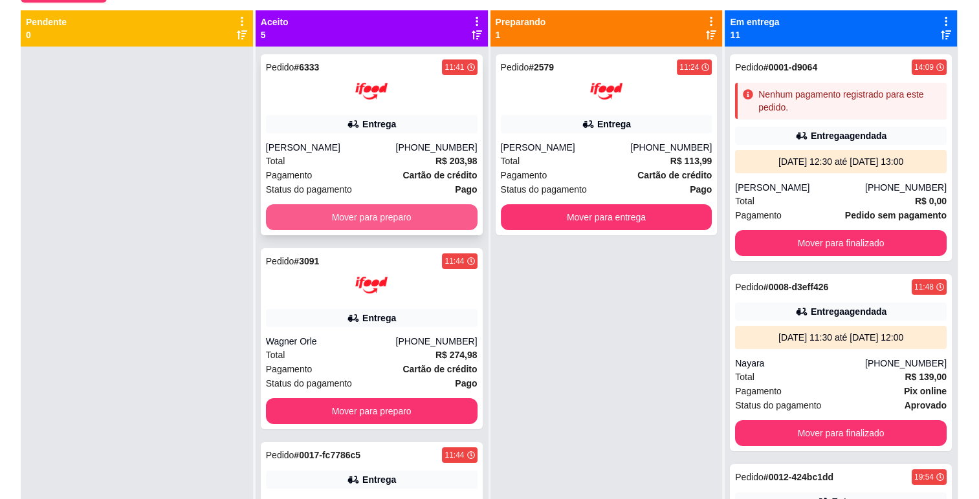
click at [446, 217] on button "Mover para preparo" at bounding box center [372, 217] width 212 height 26
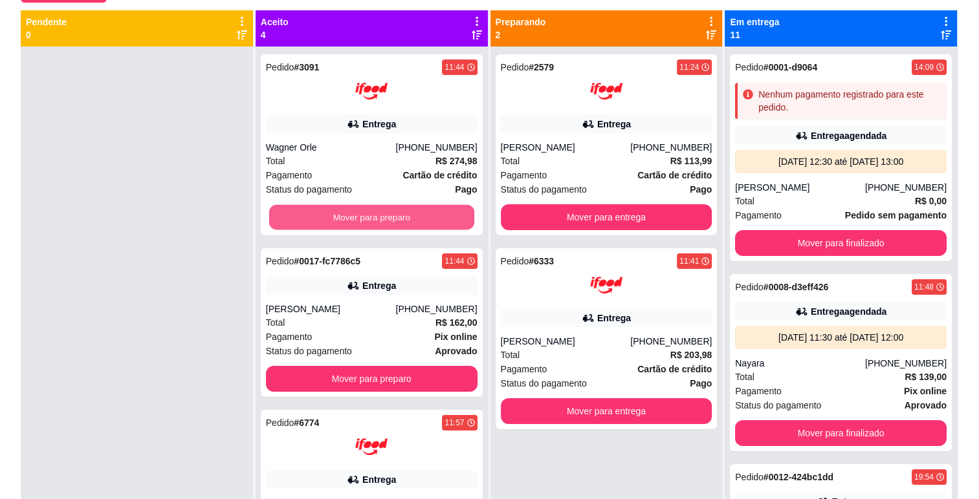
click at [446, 217] on button "Mover para preparo" at bounding box center [371, 217] width 205 height 25
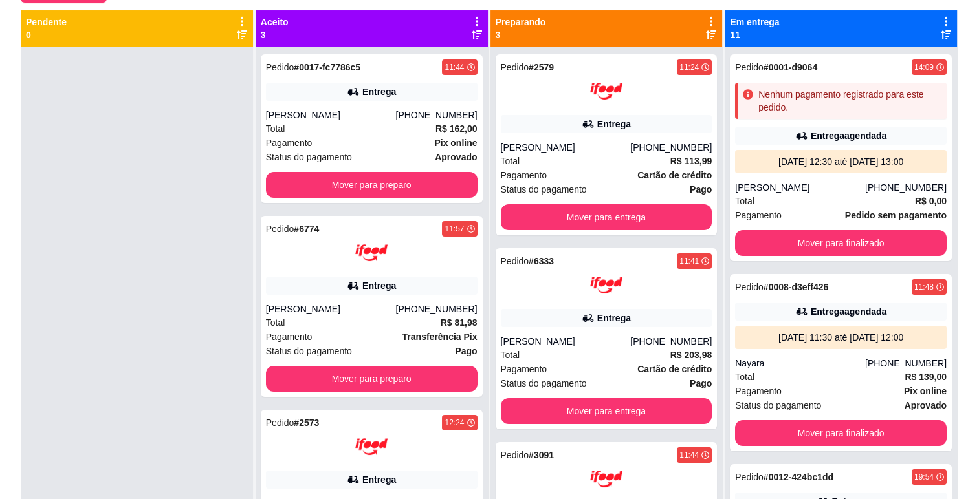
scroll to position [63, 0]
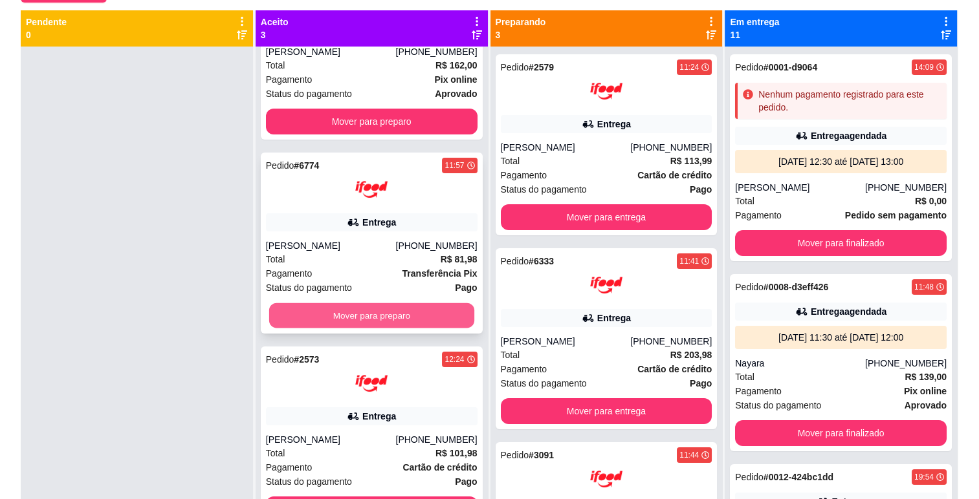
click at [417, 309] on button "Mover para preparo" at bounding box center [371, 315] width 205 height 25
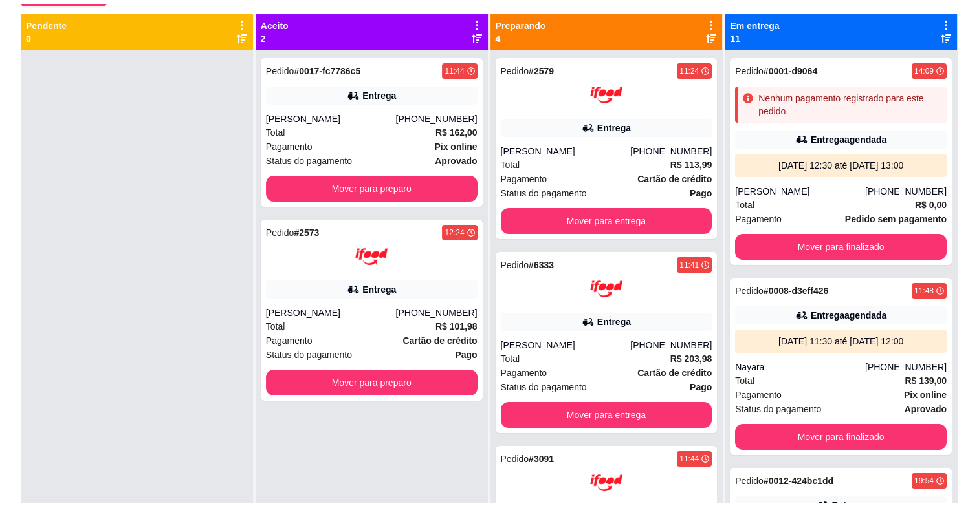
scroll to position [0, 0]
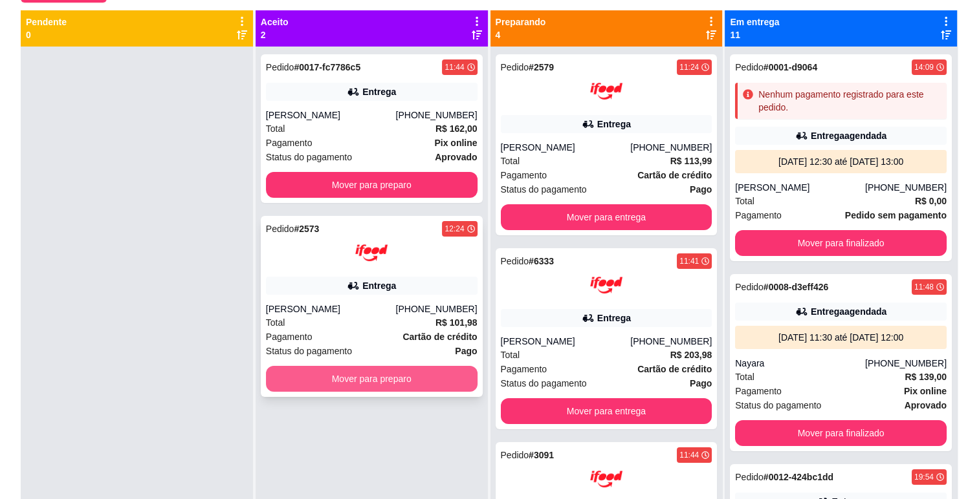
click at [411, 383] on button "Mover para preparo" at bounding box center [372, 379] width 212 height 26
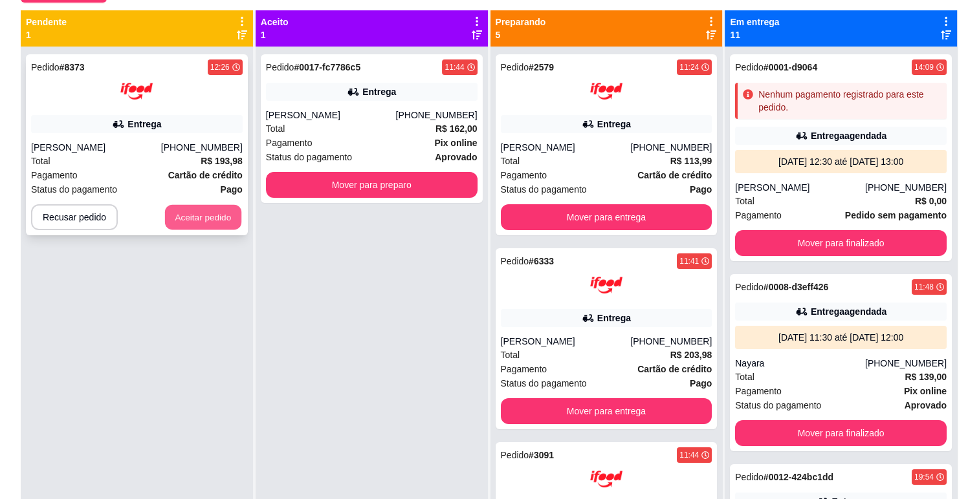
click at [205, 216] on button "Aceitar pedido" at bounding box center [203, 217] width 76 height 25
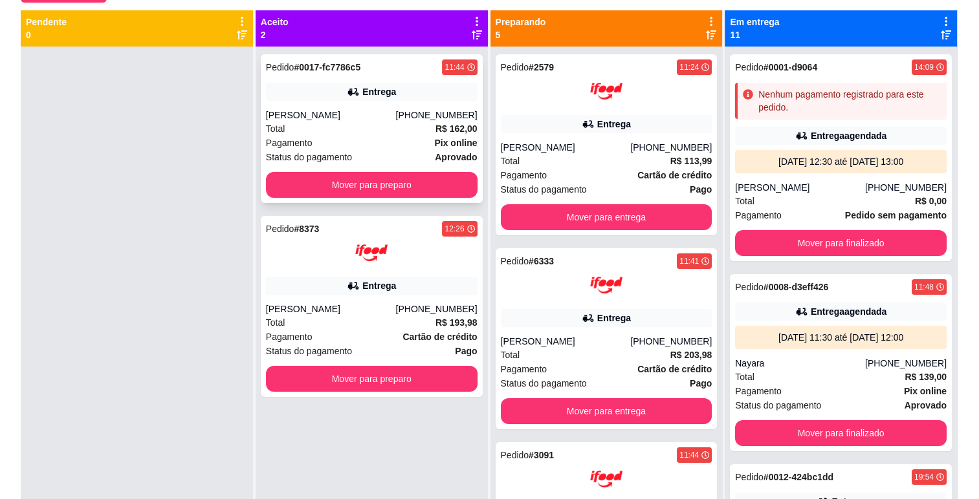
click at [378, 98] on div "Entrega" at bounding box center [379, 91] width 34 height 13
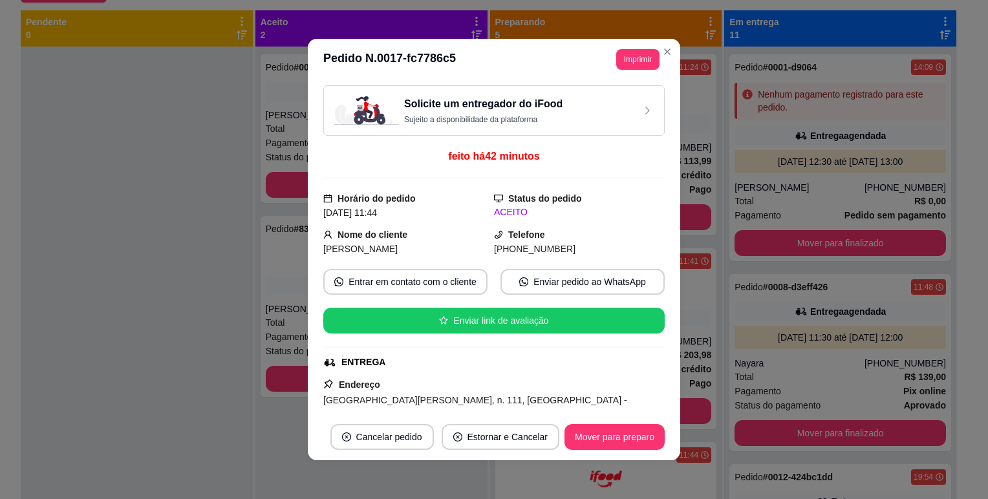
click at [547, 94] on div "Solicite um entregador do iFood Sujeito a disponibilidade da plataforma" at bounding box center [494, 110] width 342 height 50
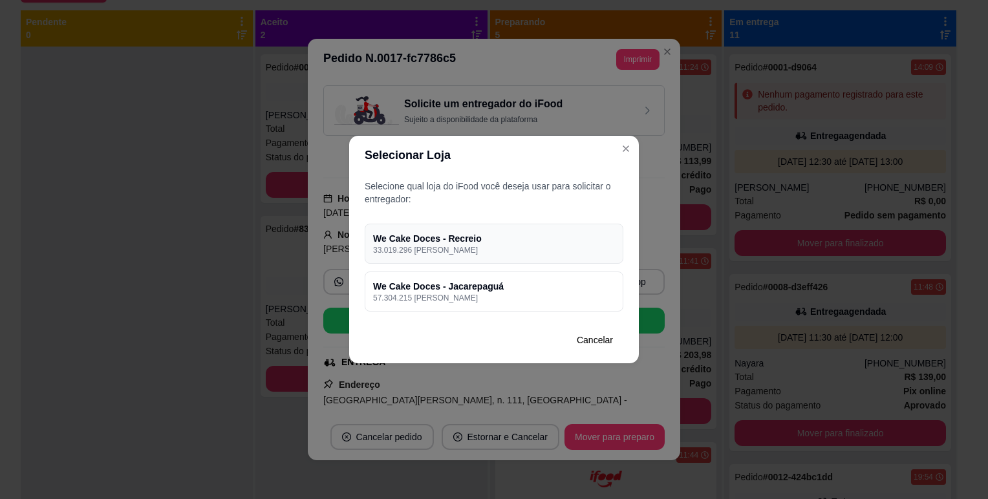
click at [582, 233] on h4 "We Cake Doces - Recreio" at bounding box center [494, 238] width 242 height 13
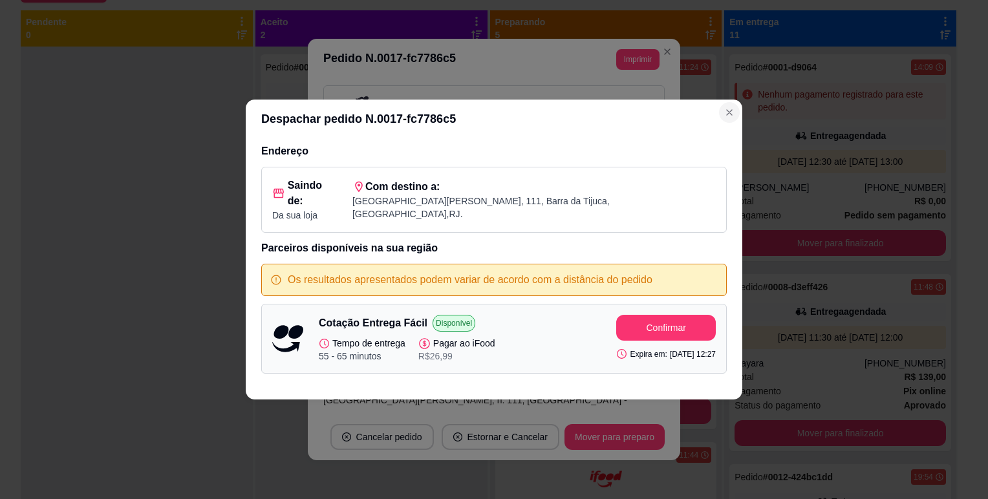
click at [730, 118] on icon "Close" at bounding box center [729, 112] width 10 height 10
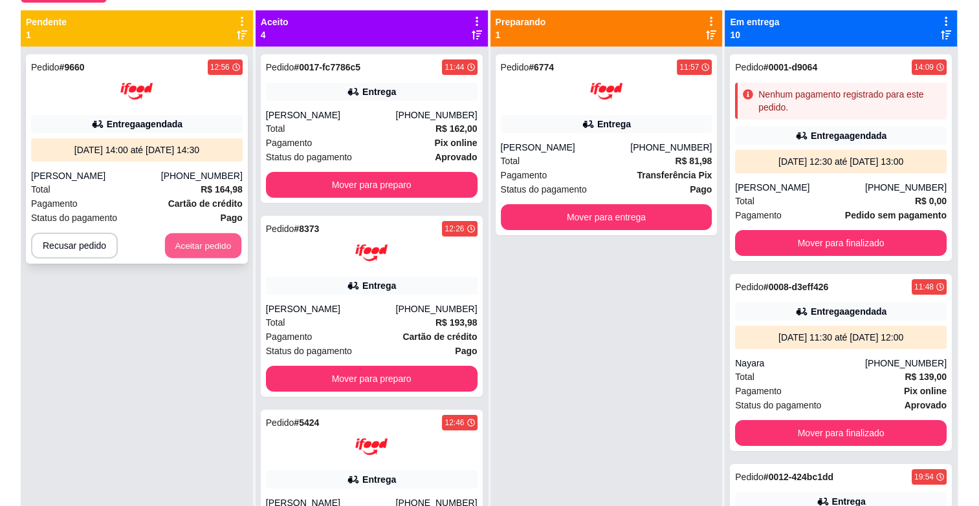
click at [215, 240] on button "Aceitar pedido" at bounding box center [203, 246] width 76 height 25
